Goal: Task Accomplishment & Management: Use online tool/utility

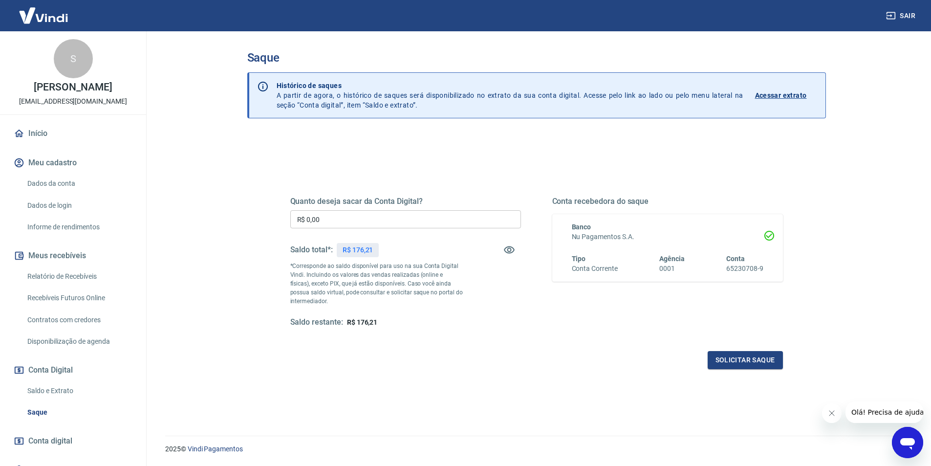
click at [328, 216] on input "R$ 0,00" at bounding box center [405, 219] width 231 height 18
type input "R$ 176,21"
click at [740, 362] on button "Solicitar saque" at bounding box center [745, 360] width 75 height 18
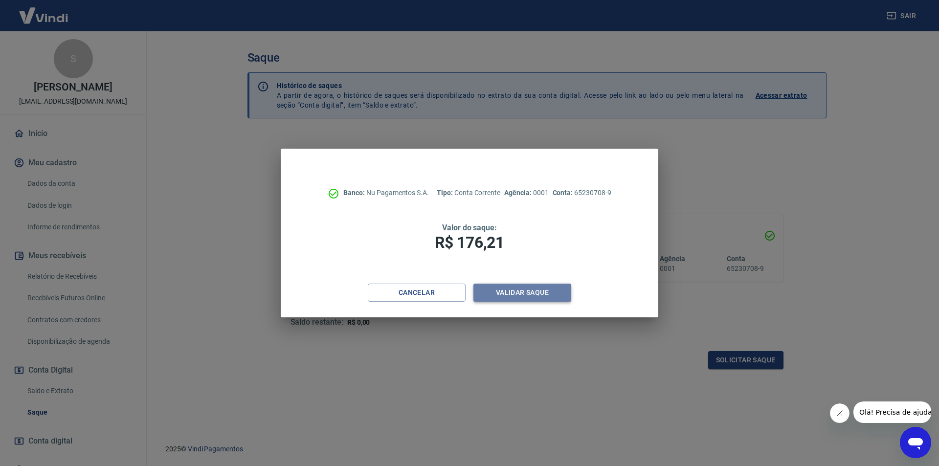
click at [543, 301] on button "Validar saque" at bounding box center [522, 293] width 98 height 18
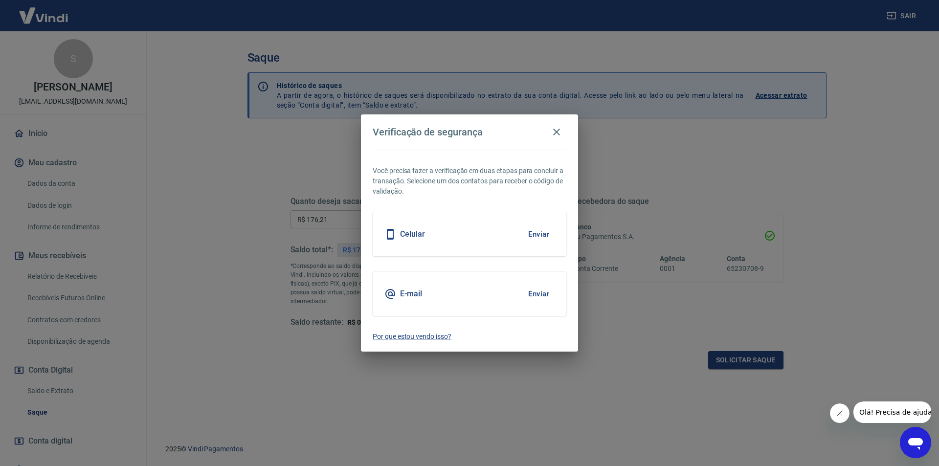
click at [446, 241] on div "Celular Enviar" at bounding box center [470, 234] width 194 height 44
click at [419, 230] on h5 "Celular" at bounding box center [412, 234] width 25 height 10
click at [548, 233] on button "Enviar" at bounding box center [539, 234] width 32 height 21
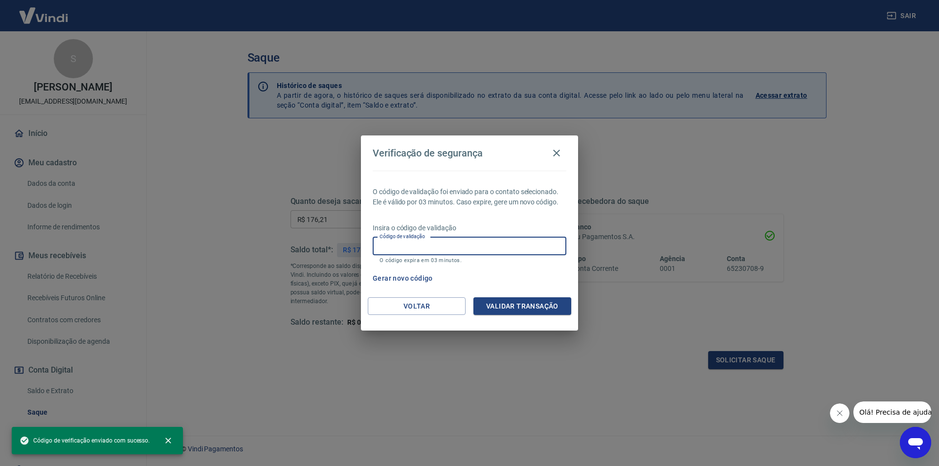
click at [546, 245] on input "Código de validação" at bounding box center [470, 246] width 194 height 18
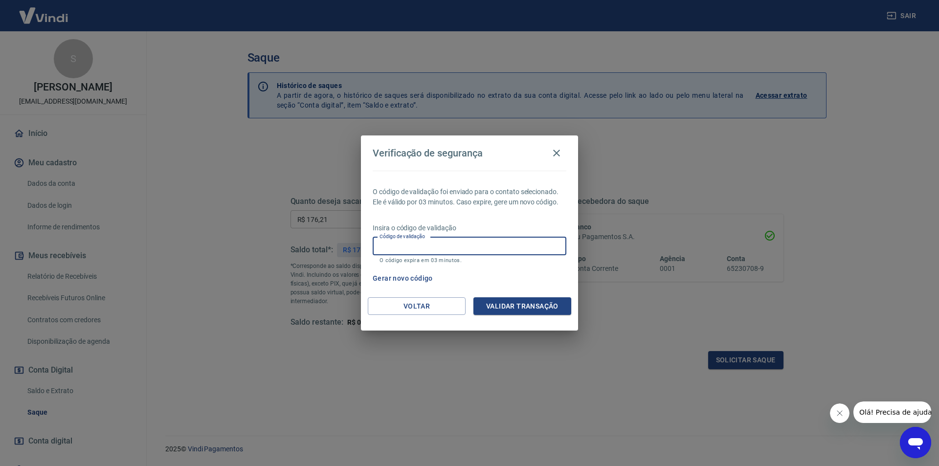
click at [551, 276] on div "Gerar novo código" at bounding box center [468, 278] width 198 height 18
click at [405, 281] on button "Gerar novo código" at bounding box center [403, 278] width 68 height 18
click at [448, 243] on input "Código de validação" at bounding box center [470, 246] width 194 height 18
click at [509, 274] on div "Gerar novo código" at bounding box center [468, 278] width 198 height 18
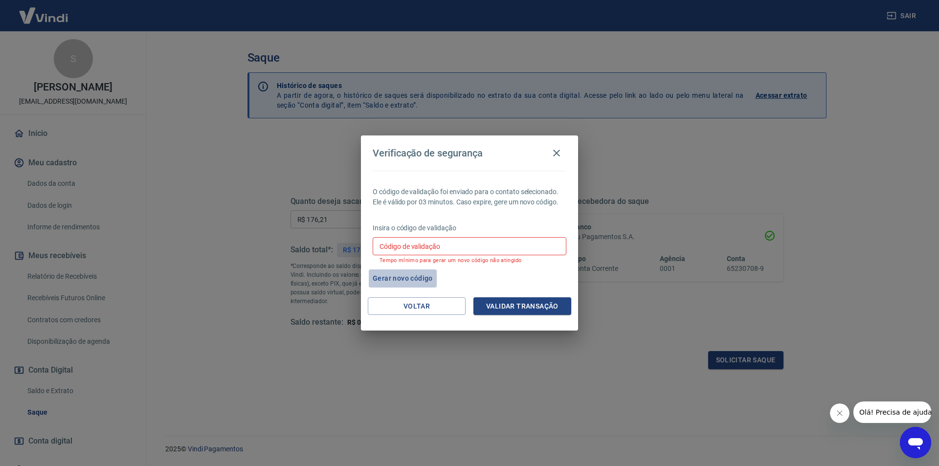
click at [409, 280] on button "Gerar novo código" at bounding box center [403, 278] width 68 height 18
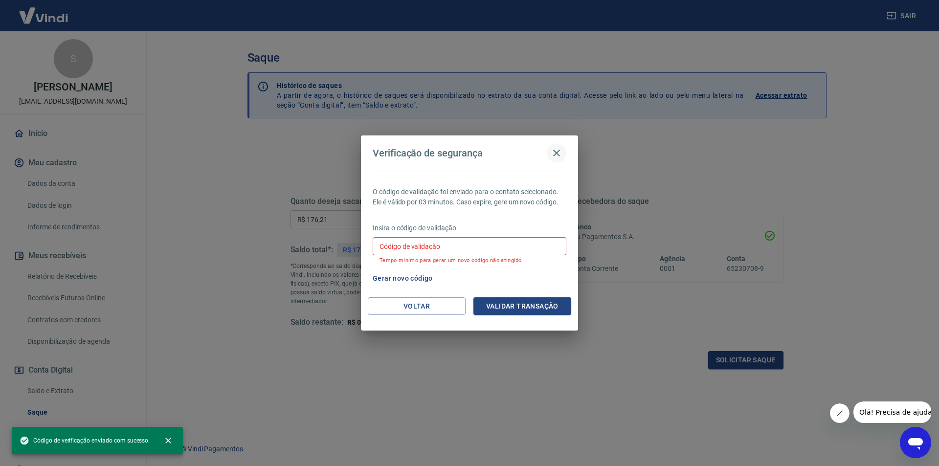
click at [556, 153] on icon "button" at bounding box center [556, 153] width 7 height 7
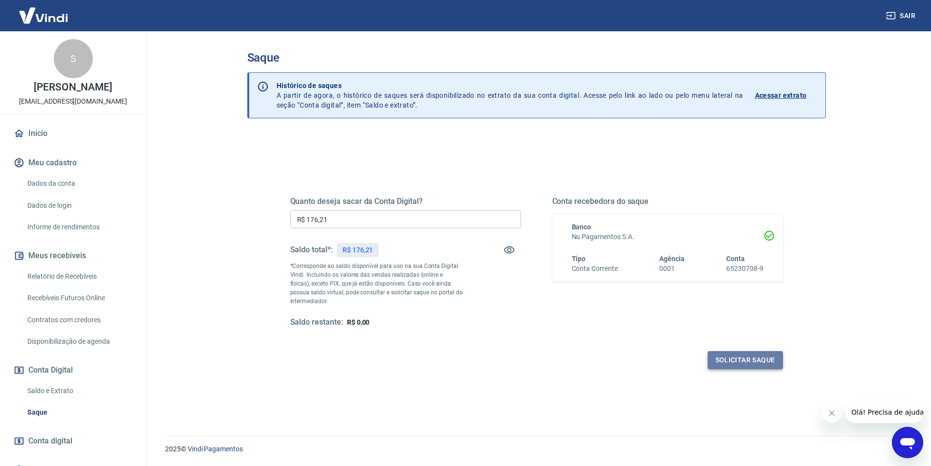
click at [733, 357] on button "Solicitar saque" at bounding box center [745, 360] width 75 height 18
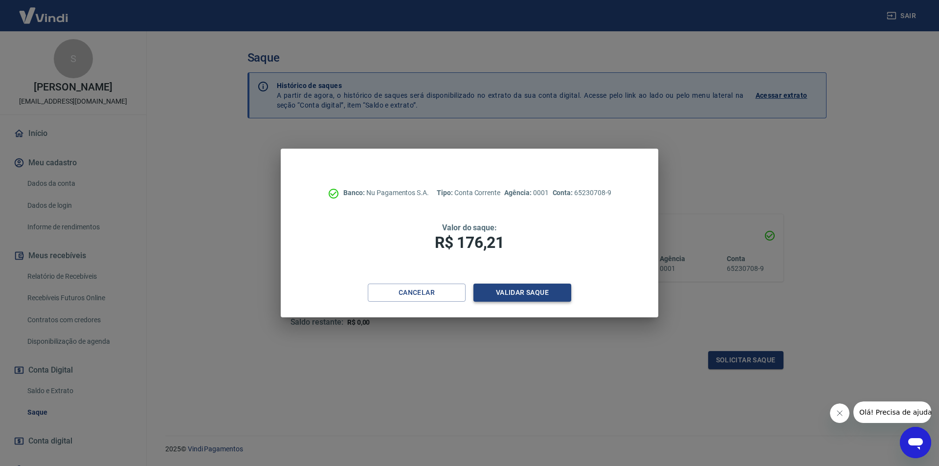
click at [517, 293] on button "Validar saque" at bounding box center [522, 293] width 98 height 18
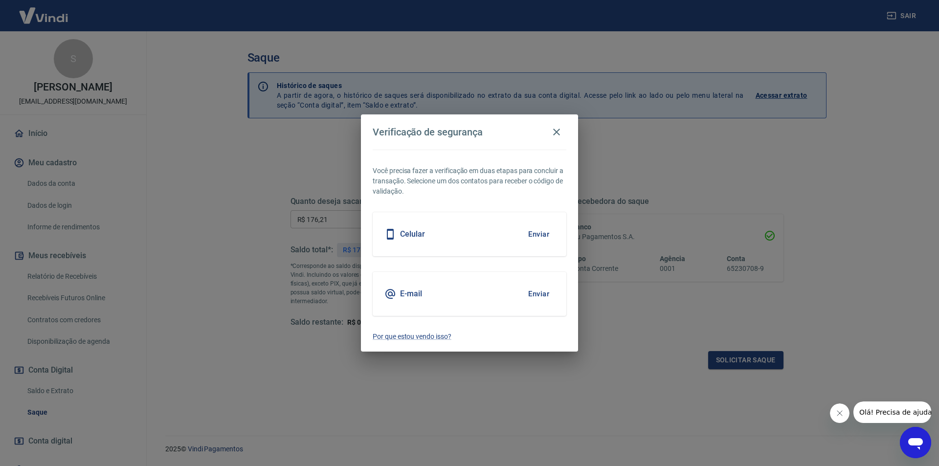
click at [536, 232] on button "Enviar" at bounding box center [539, 234] width 32 height 21
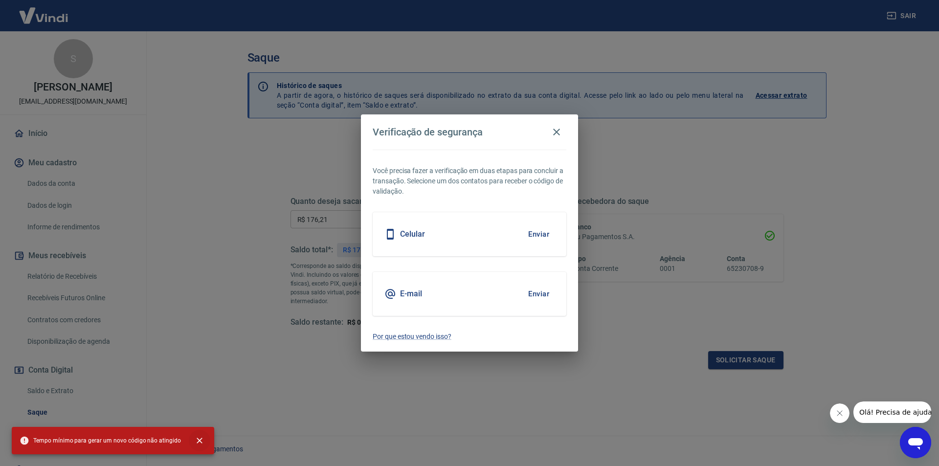
click at [193, 446] on button "close" at bounding box center [200, 441] width 22 height 22
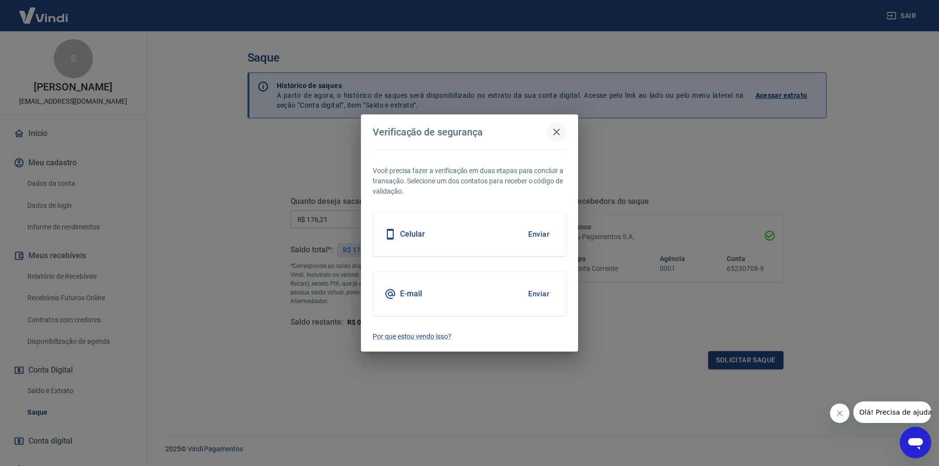
click at [553, 137] on icon "button" at bounding box center [557, 132] width 12 height 12
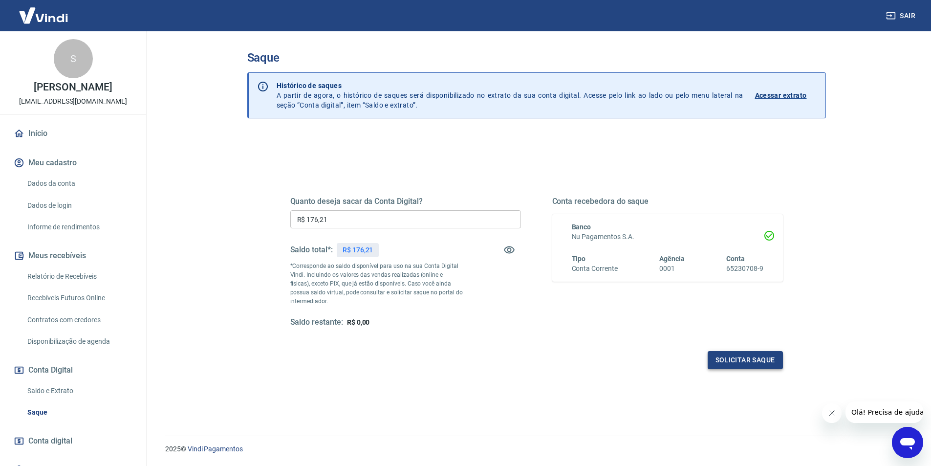
click at [749, 360] on button "Solicitar saque" at bounding box center [745, 360] width 75 height 18
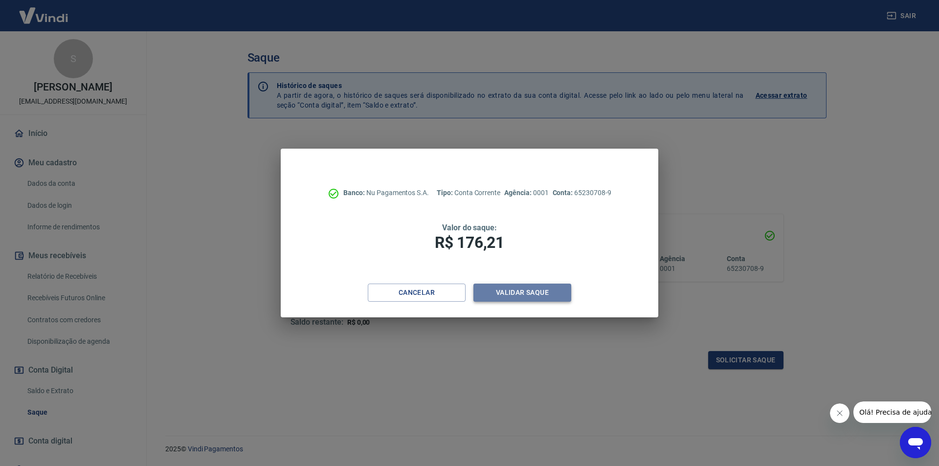
click at [506, 292] on button "Validar saque" at bounding box center [522, 293] width 98 height 18
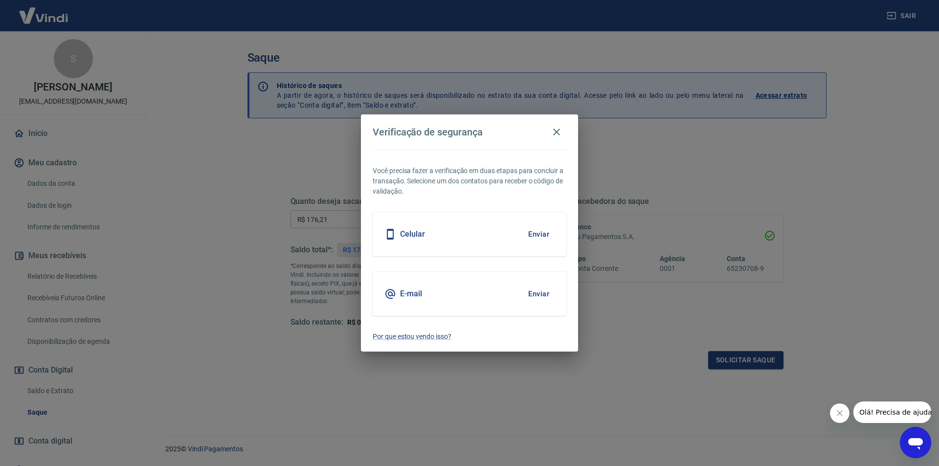
click at [535, 237] on button "Enviar" at bounding box center [539, 234] width 32 height 21
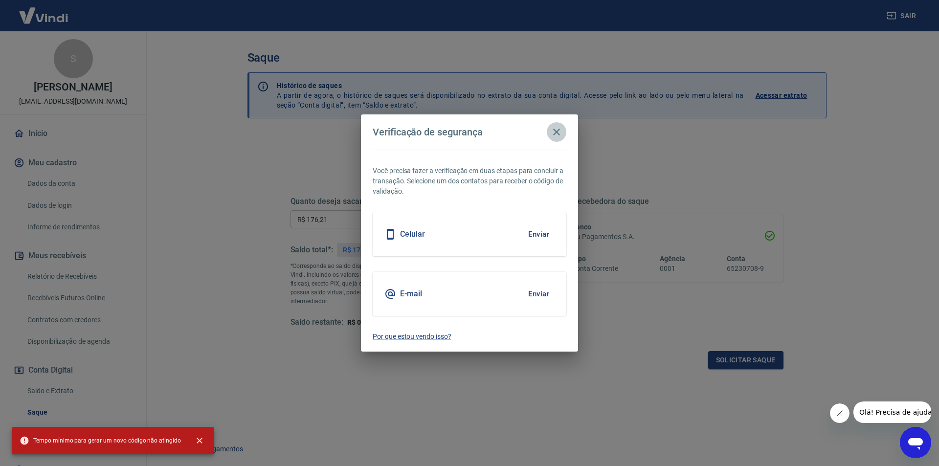
click at [553, 133] on icon "button" at bounding box center [557, 132] width 12 height 12
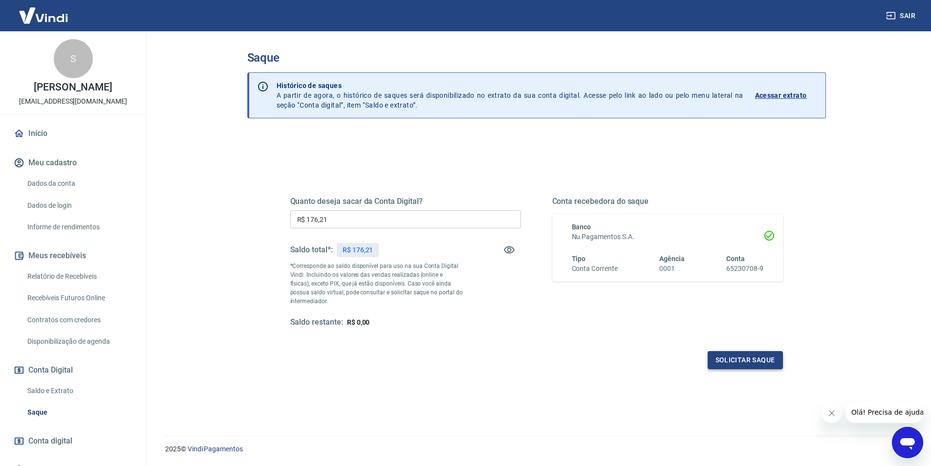
click at [740, 356] on button "Solicitar saque" at bounding box center [745, 360] width 75 height 18
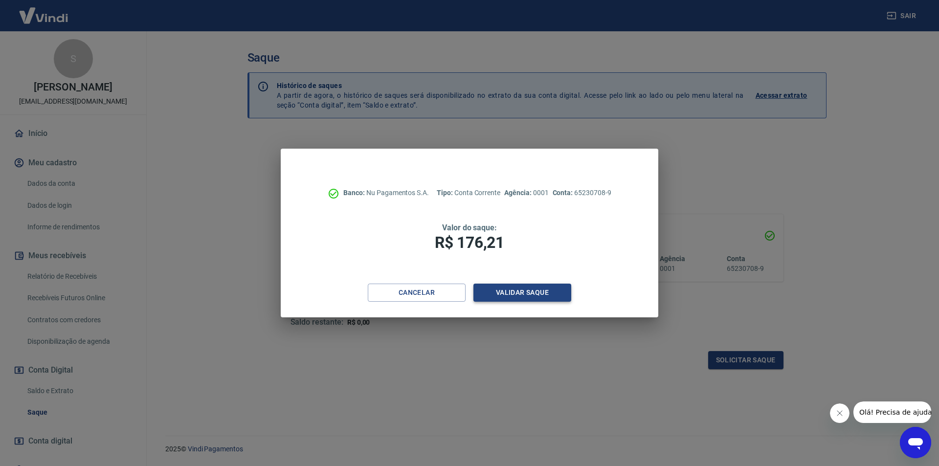
click at [535, 293] on button "Validar saque" at bounding box center [522, 293] width 98 height 18
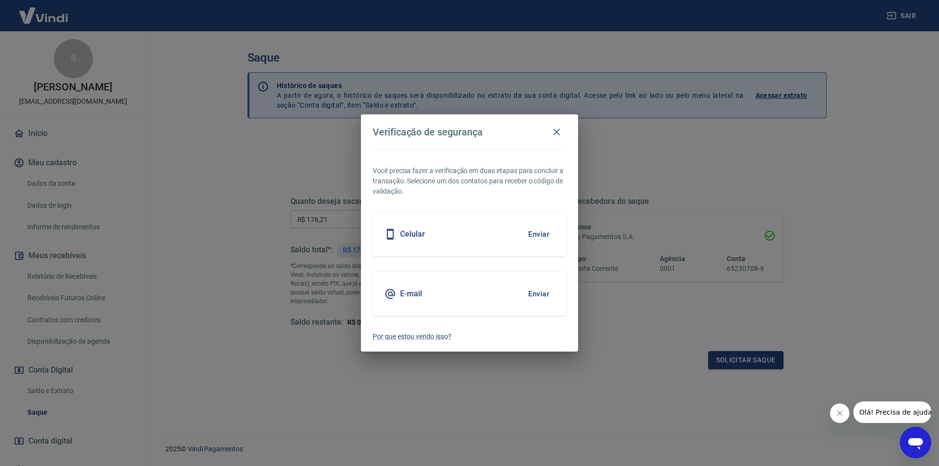
click at [533, 234] on button "Enviar" at bounding box center [539, 234] width 32 height 21
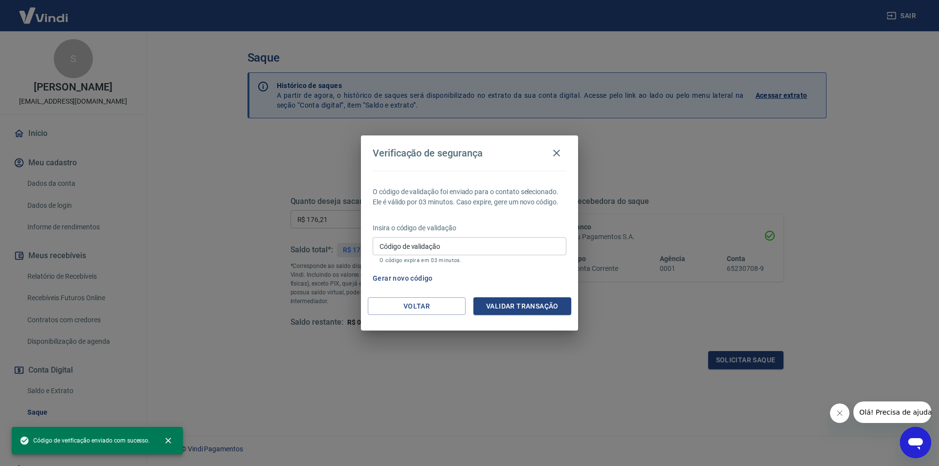
click at [467, 242] on input "Código de validação" at bounding box center [470, 246] width 194 height 18
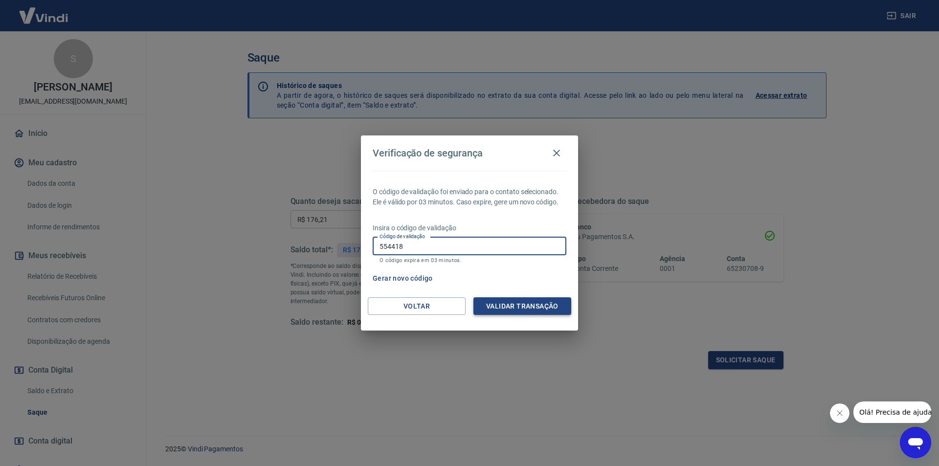
type input "554418"
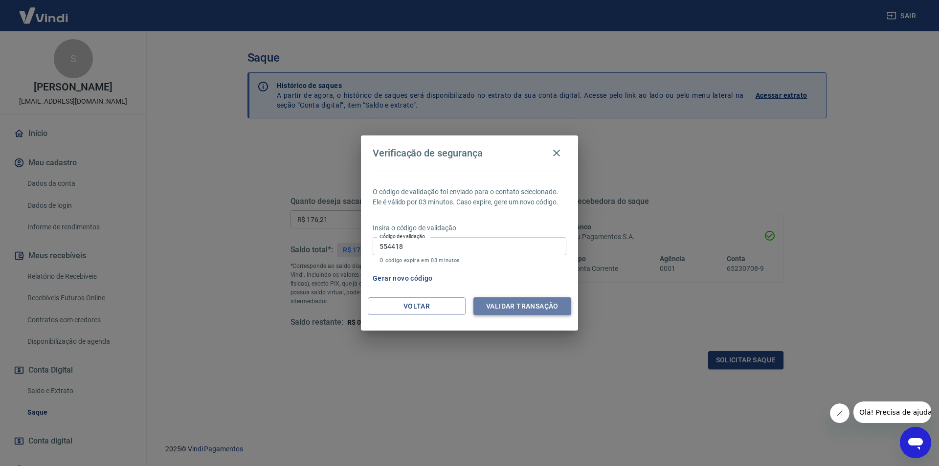
click at [513, 306] on button "Validar transação" at bounding box center [522, 306] width 98 height 18
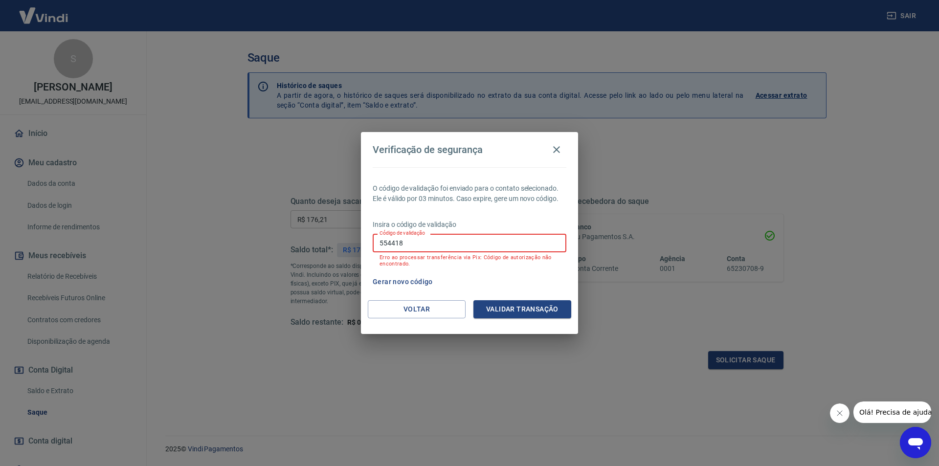
drag, startPoint x: 411, startPoint y: 244, endPoint x: 334, endPoint y: 232, distance: 77.2
click at [334, 232] on div "Verificação de segurança O código de validação foi enviado para o contato selec…" at bounding box center [469, 233] width 939 height 466
click at [410, 283] on button "Gerar novo código" at bounding box center [403, 282] width 68 height 18
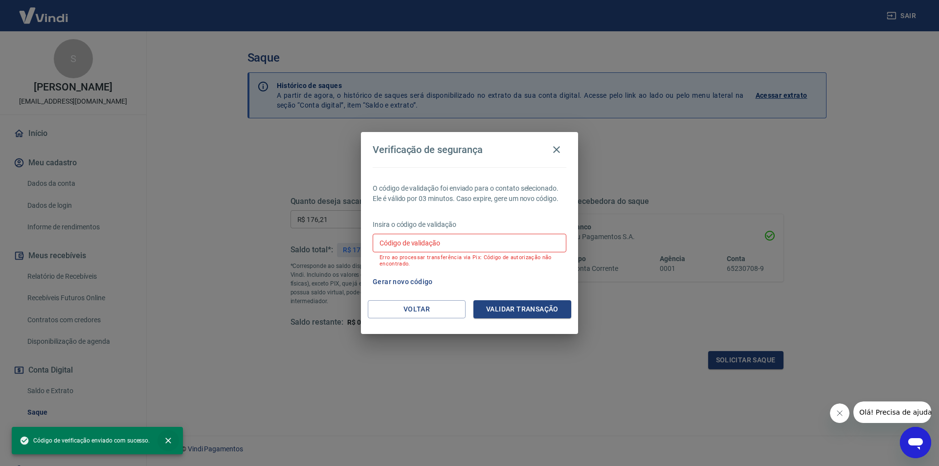
click at [170, 440] on icon "close" at bounding box center [168, 441] width 10 height 10
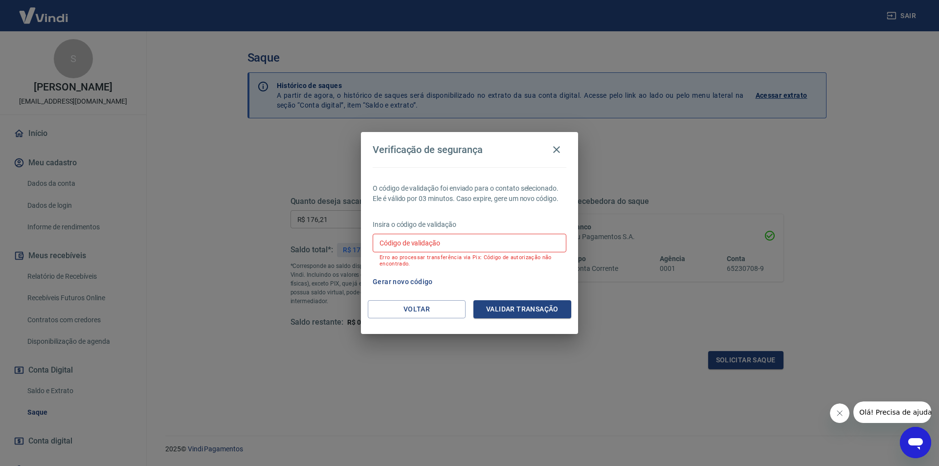
click at [421, 242] on input "Código de validação" at bounding box center [470, 243] width 194 height 18
click at [556, 154] on icon "button" at bounding box center [557, 150] width 12 height 12
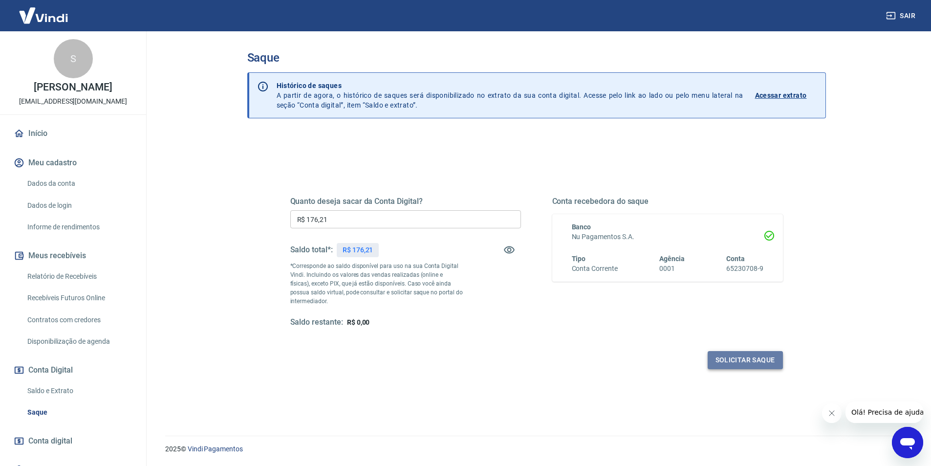
click at [738, 359] on button "Solicitar saque" at bounding box center [745, 360] width 75 height 18
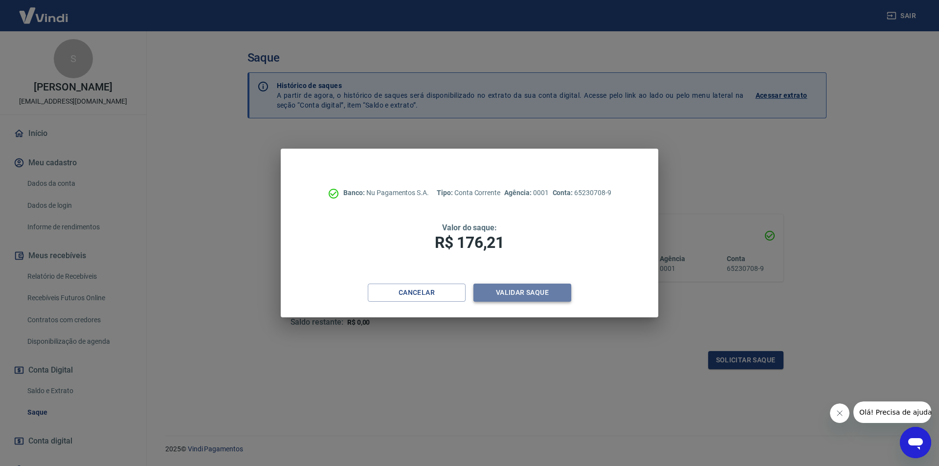
click at [552, 295] on button "Validar saque" at bounding box center [522, 293] width 98 height 18
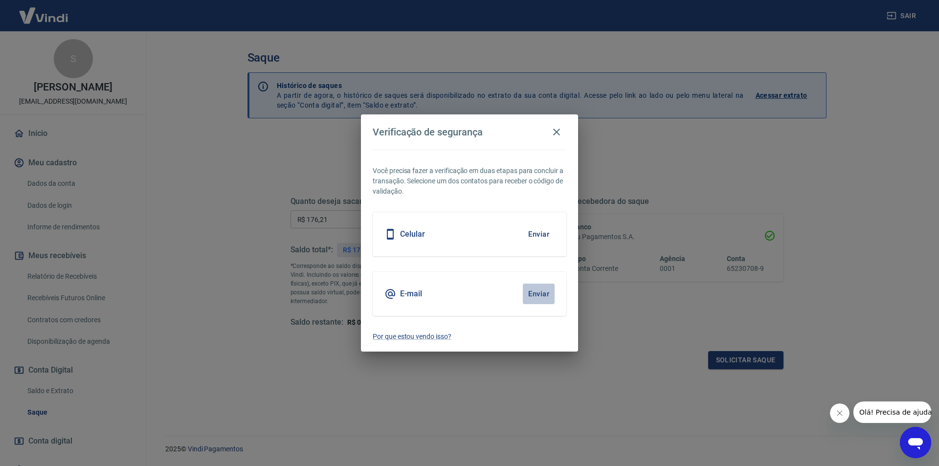
click at [538, 296] on button "Enviar" at bounding box center [539, 294] width 32 height 21
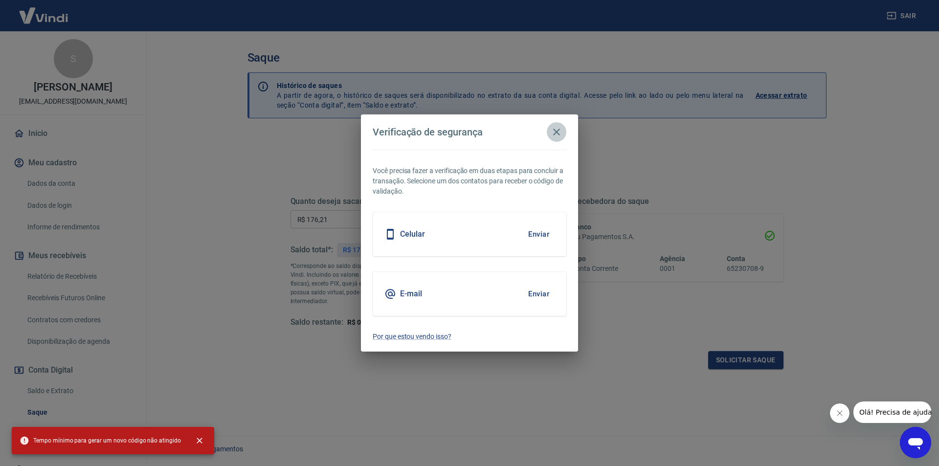
click at [556, 137] on button "button" at bounding box center [557, 132] width 20 height 20
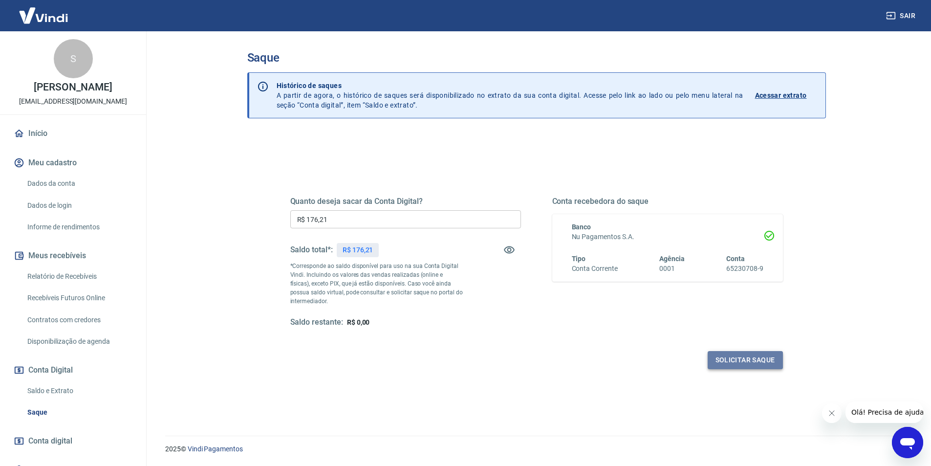
click at [725, 362] on button "Solicitar saque" at bounding box center [745, 360] width 75 height 18
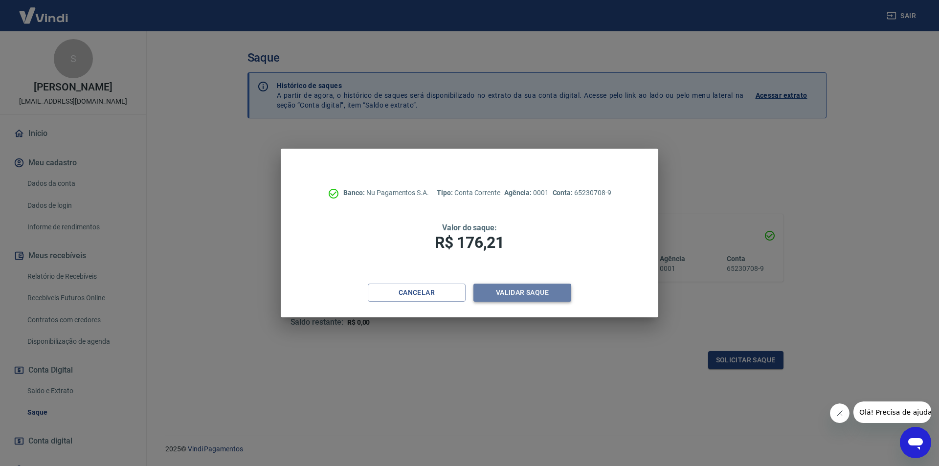
click at [531, 293] on button "Validar saque" at bounding box center [522, 293] width 98 height 18
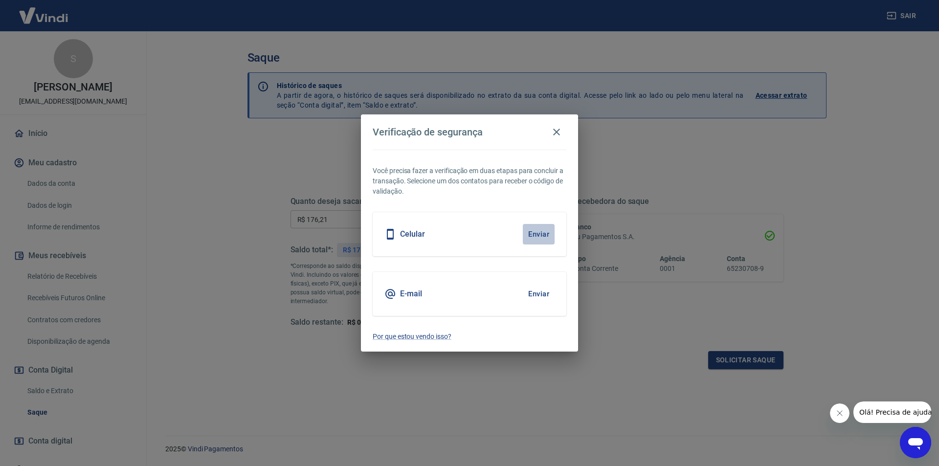
click at [545, 233] on button "Enviar" at bounding box center [539, 234] width 32 height 21
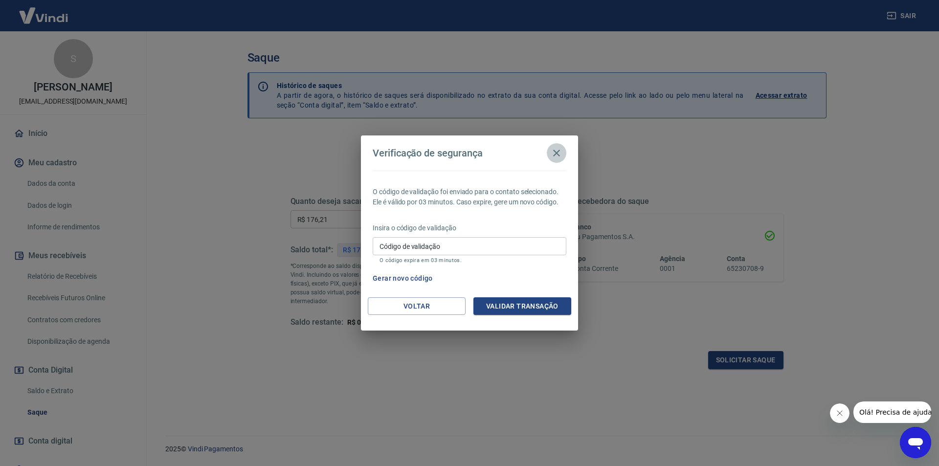
click at [555, 152] on icon "button" at bounding box center [556, 153] width 7 height 7
